Goal: Information Seeking & Learning: Learn about a topic

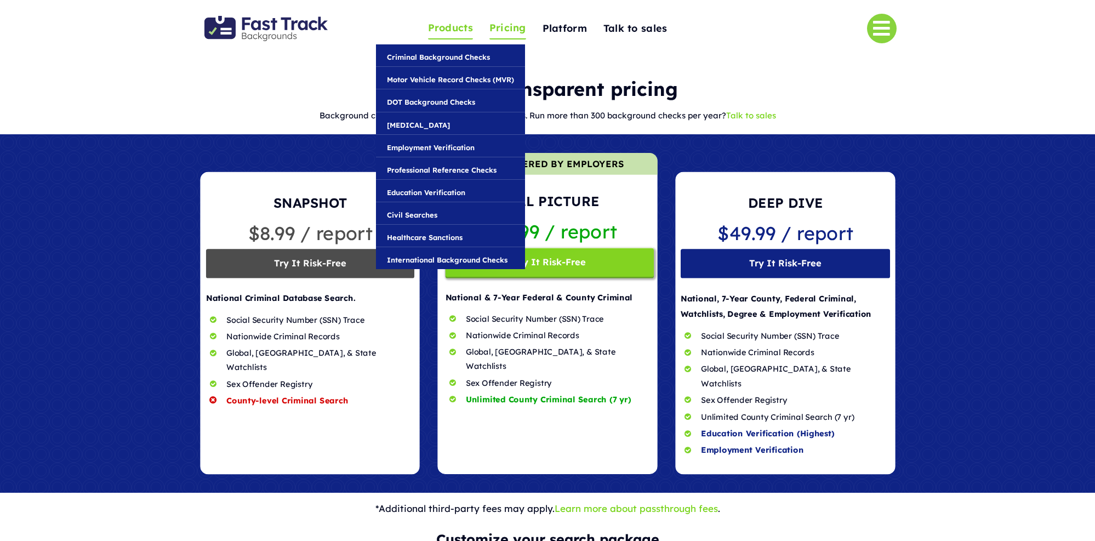
click at [449, 33] on span "Products" at bounding box center [450, 28] width 45 height 17
click at [458, 60] on span "Criminal Background Checks" at bounding box center [438, 57] width 103 height 12
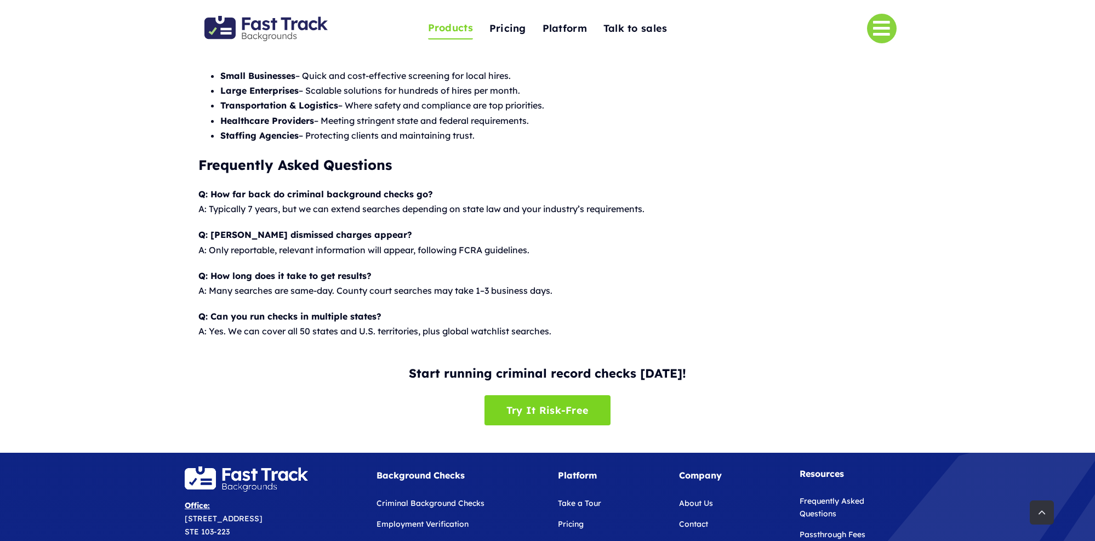
scroll to position [1184, 0]
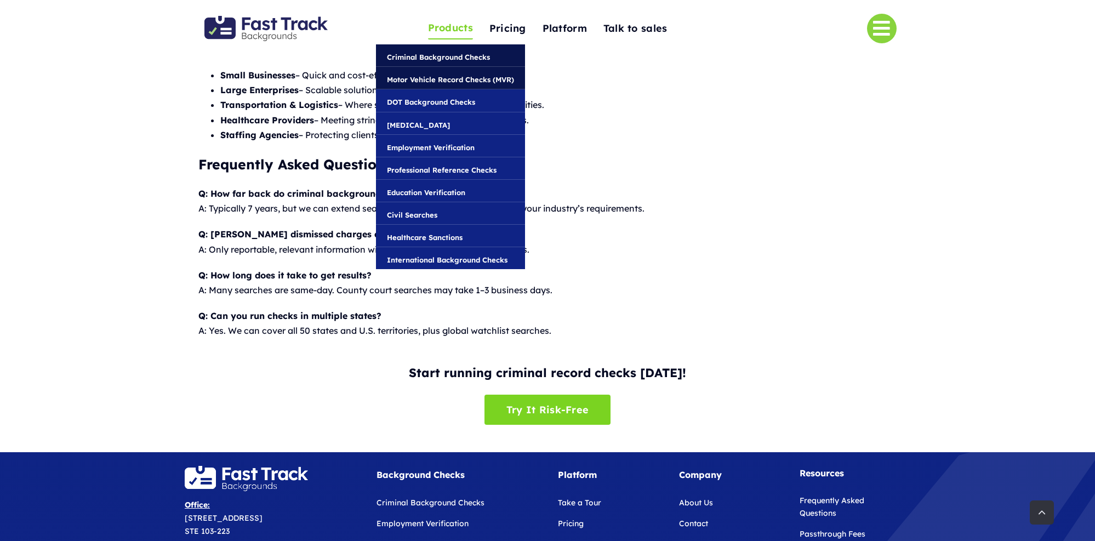
click at [443, 81] on span "Motor Vehicle Record Checks (MVR)" at bounding box center [450, 79] width 127 height 12
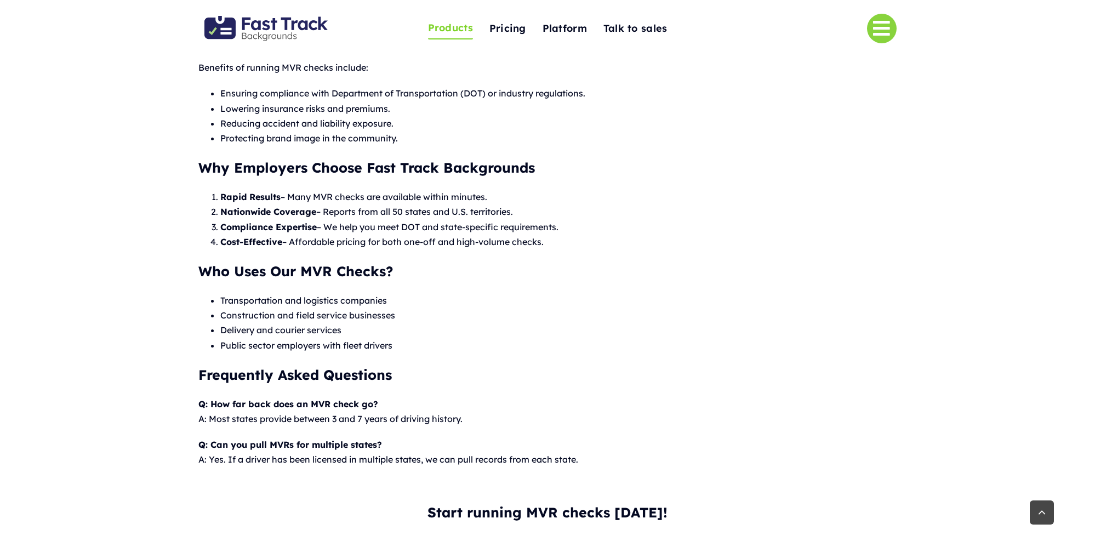
scroll to position [690, 0]
